Goal: Find specific page/section

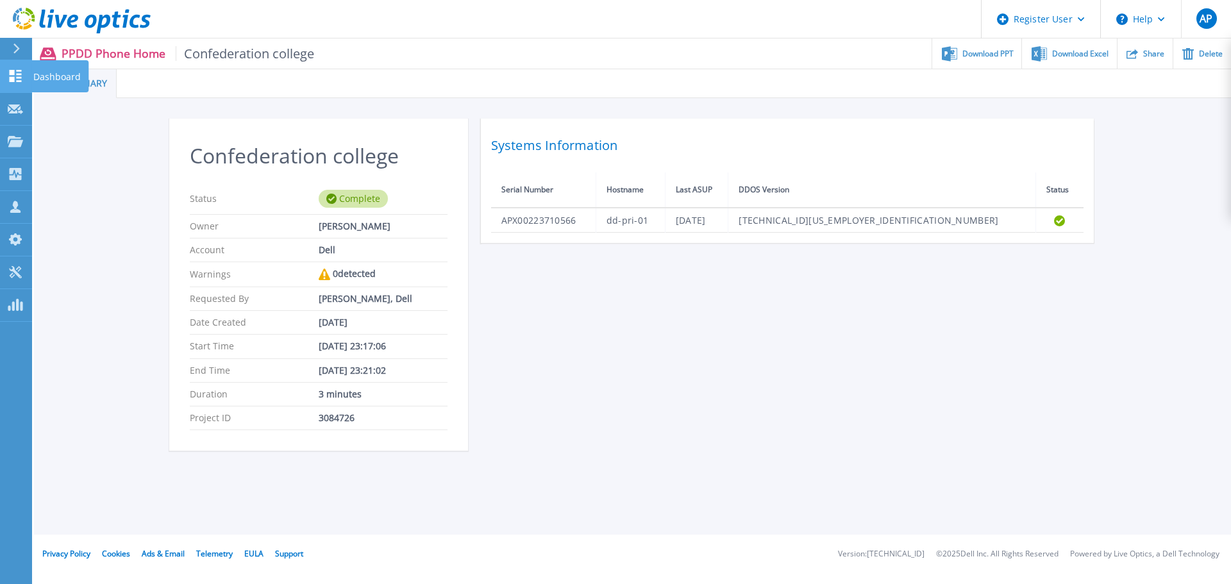
click at [19, 76] on icon at bounding box center [15, 76] width 15 height 12
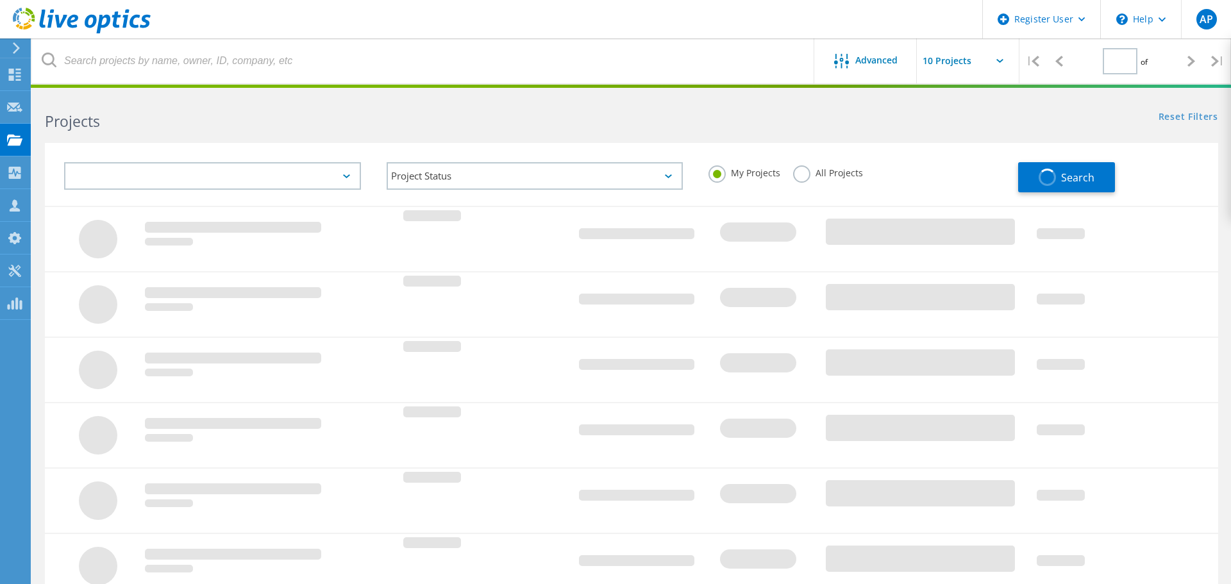
type input "1"
